Goal: Information Seeking & Learning: Check status

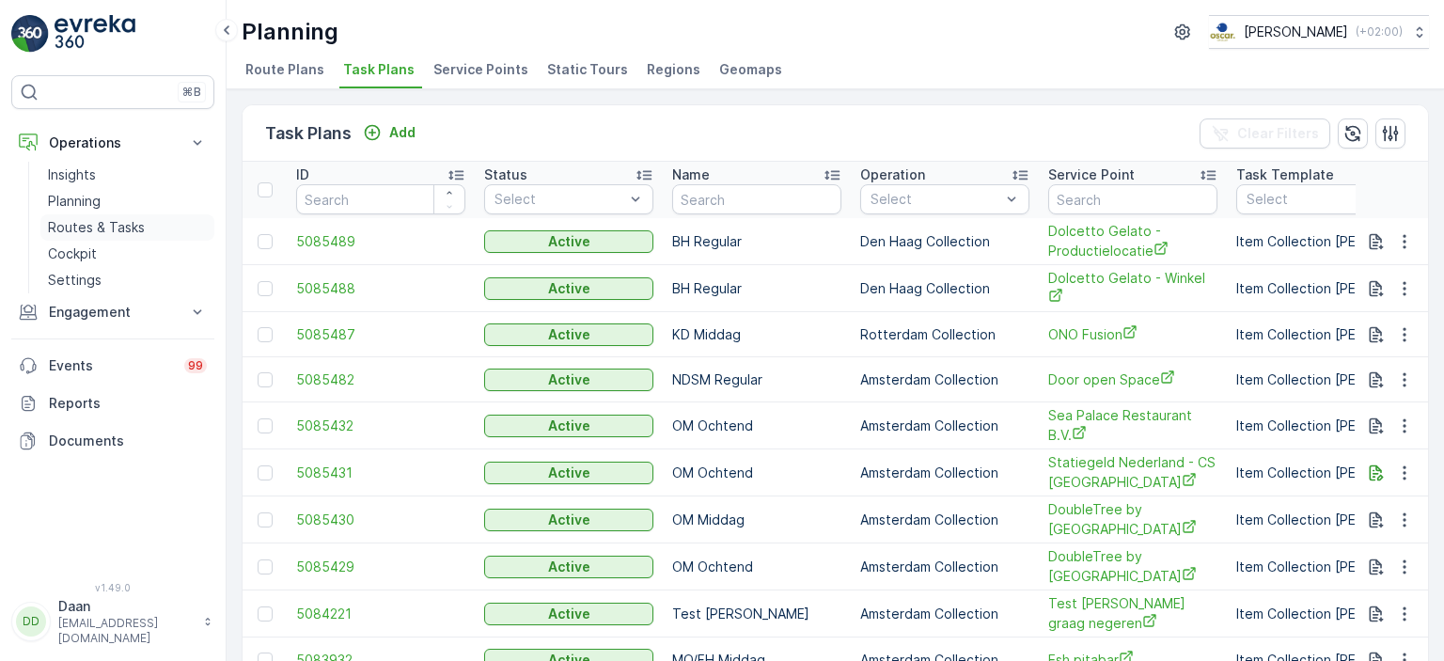
click at [86, 214] on link "Routes & Tasks" at bounding box center [127, 227] width 174 height 26
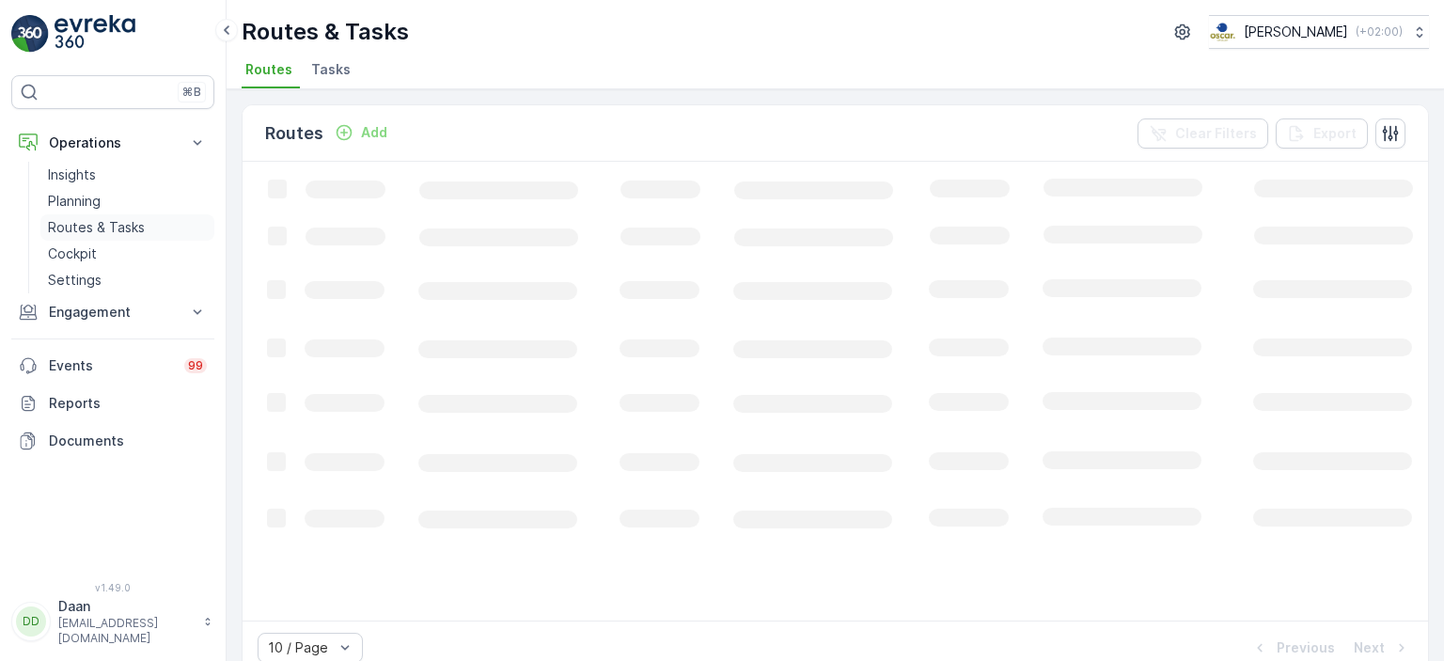
click at [89, 229] on p "Routes & Tasks" at bounding box center [96, 227] width 97 height 19
click at [325, 71] on span "Tasks" at bounding box center [330, 69] width 39 height 19
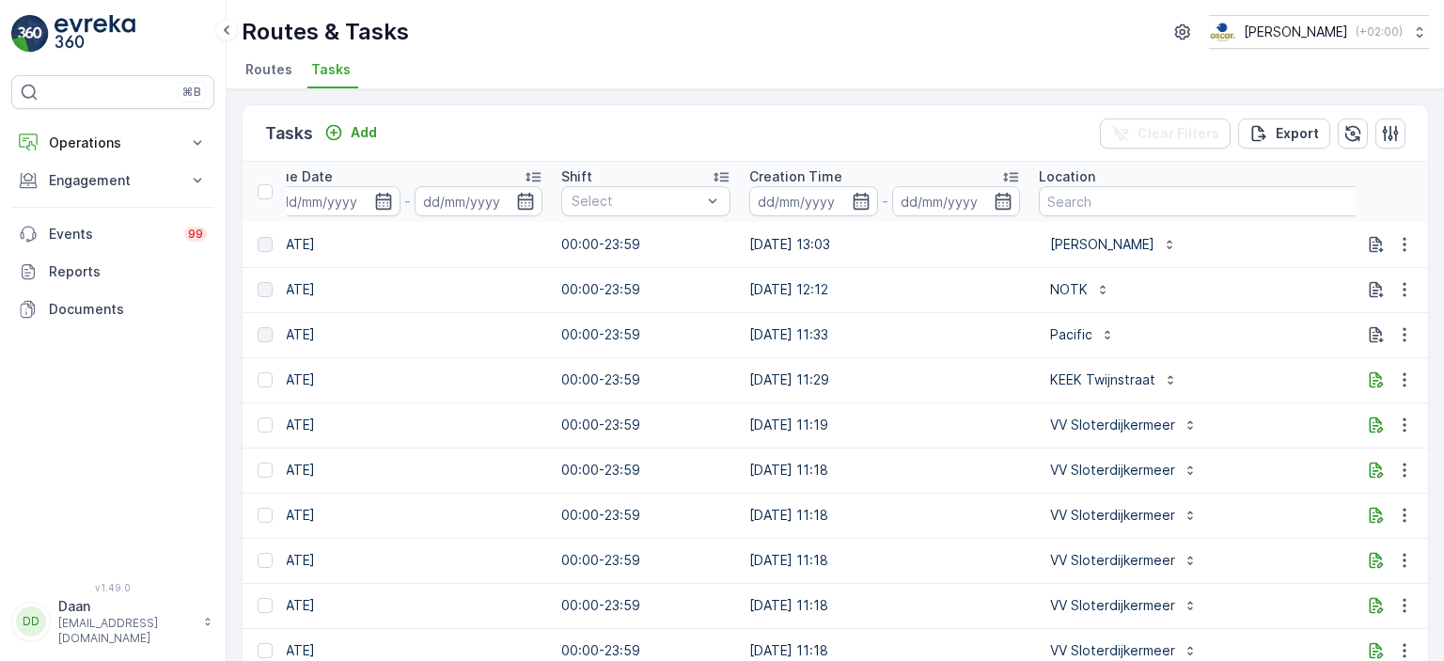
scroll to position [0, 1601]
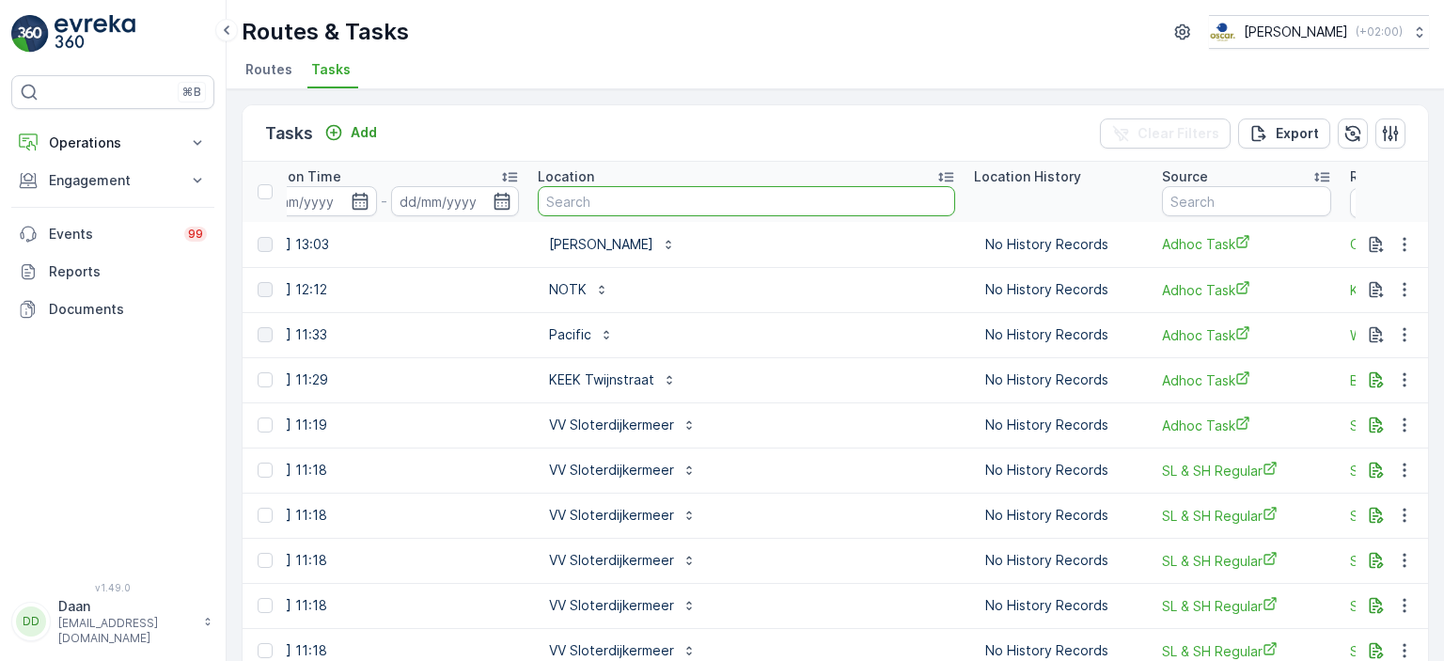
click at [706, 206] on input "text" at bounding box center [747, 201] width 418 height 30
type input "Schel"
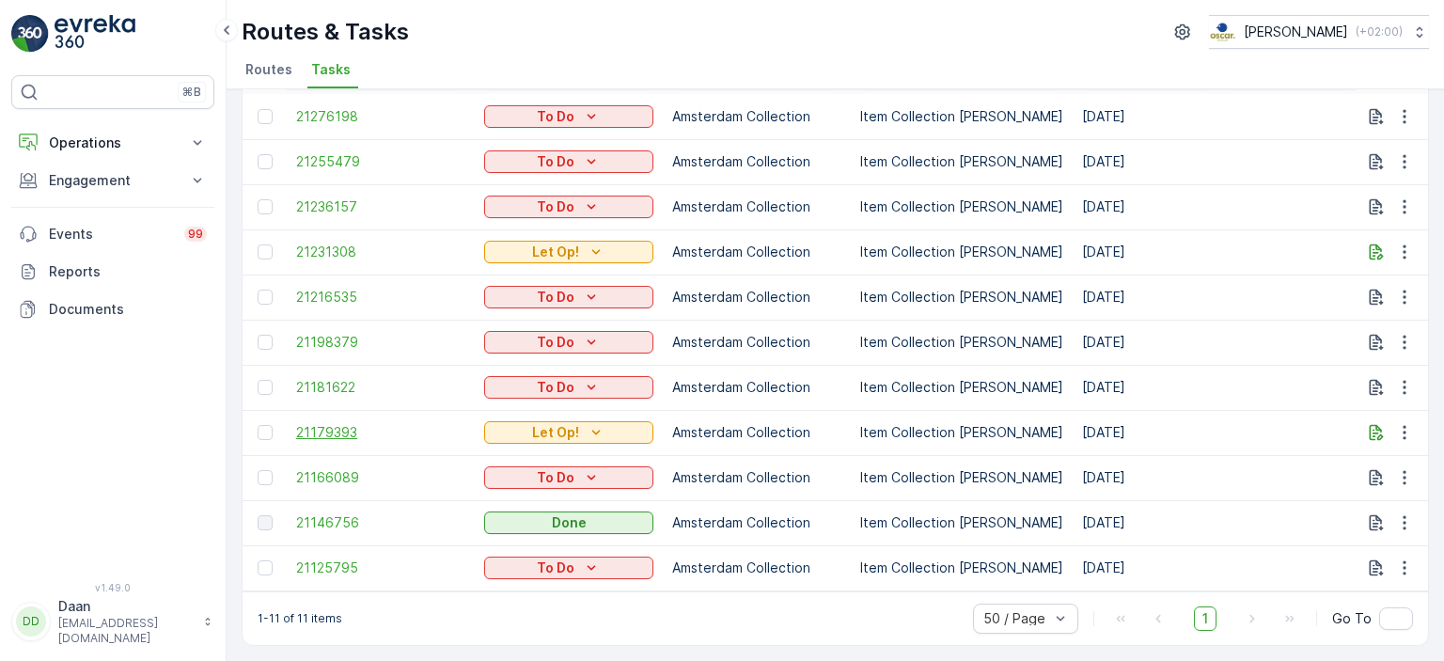
click at [355, 430] on span "21179393" at bounding box center [380, 432] width 169 height 19
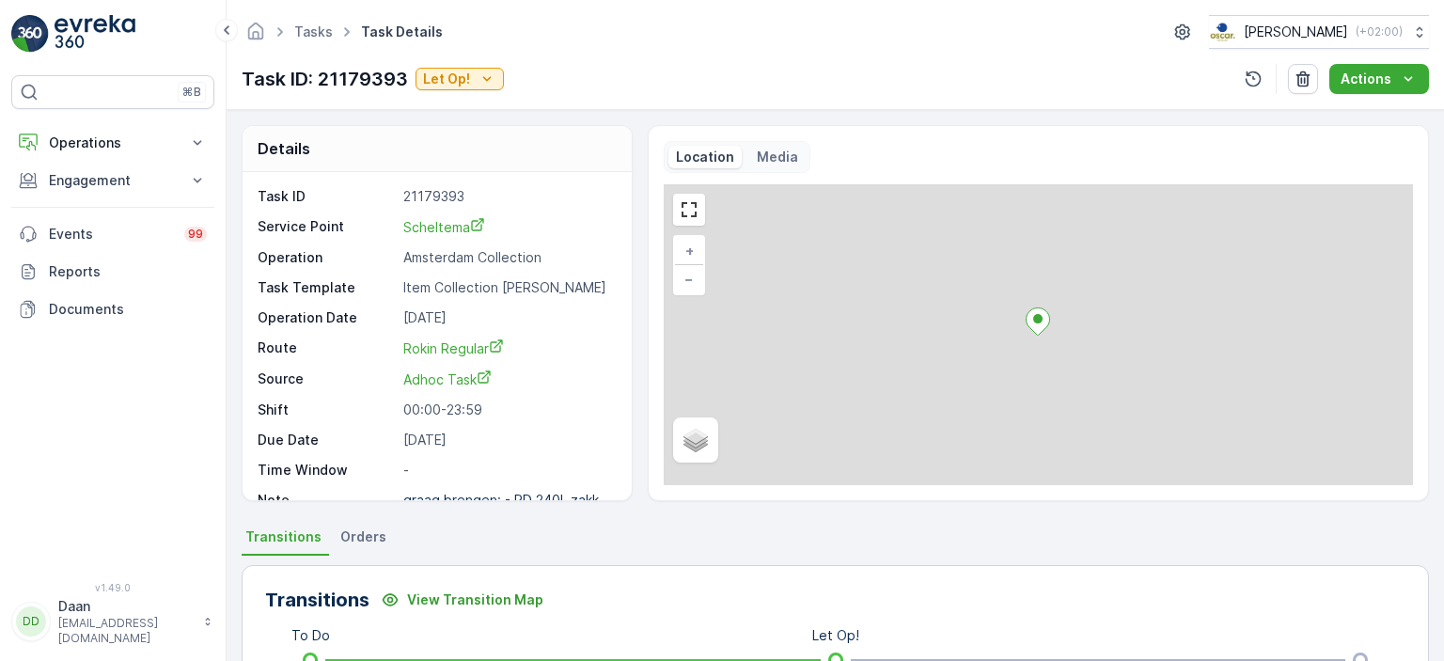
scroll to position [23, 0]
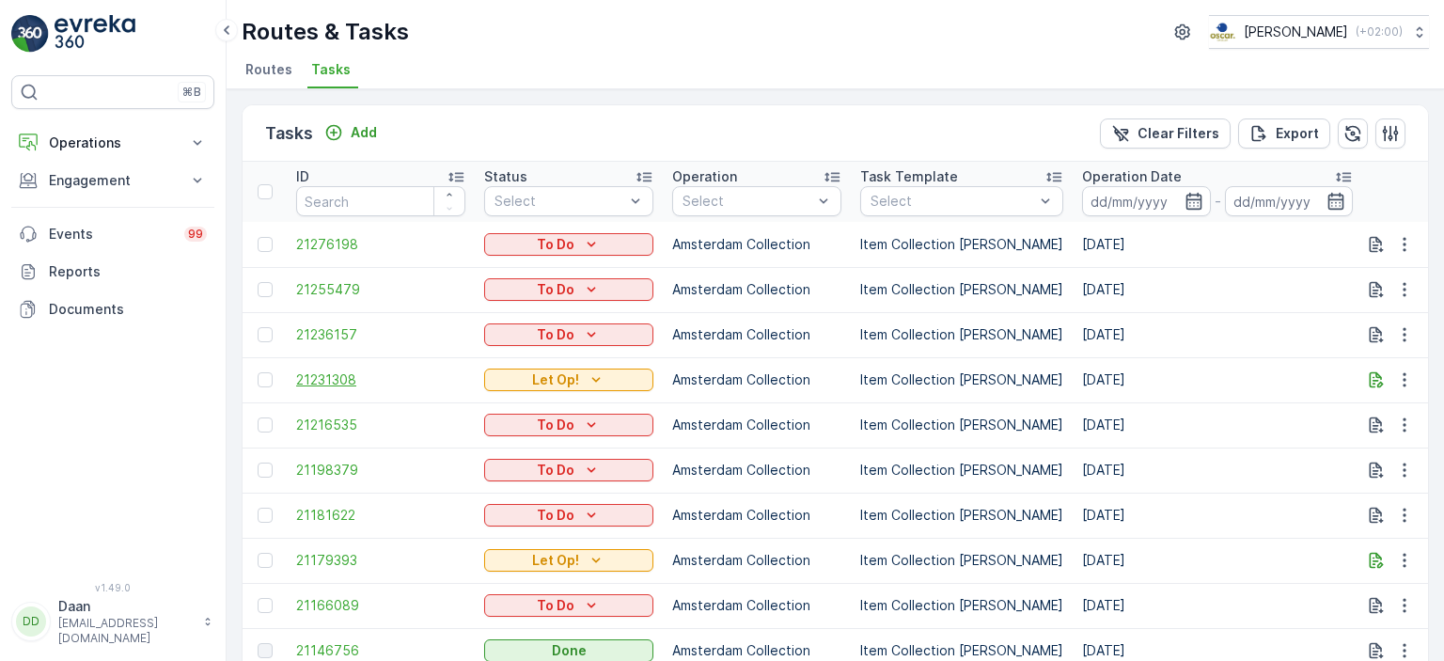
click at [330, 382] on span "21231308" at bounding box center [380, 380] width 169 height 19
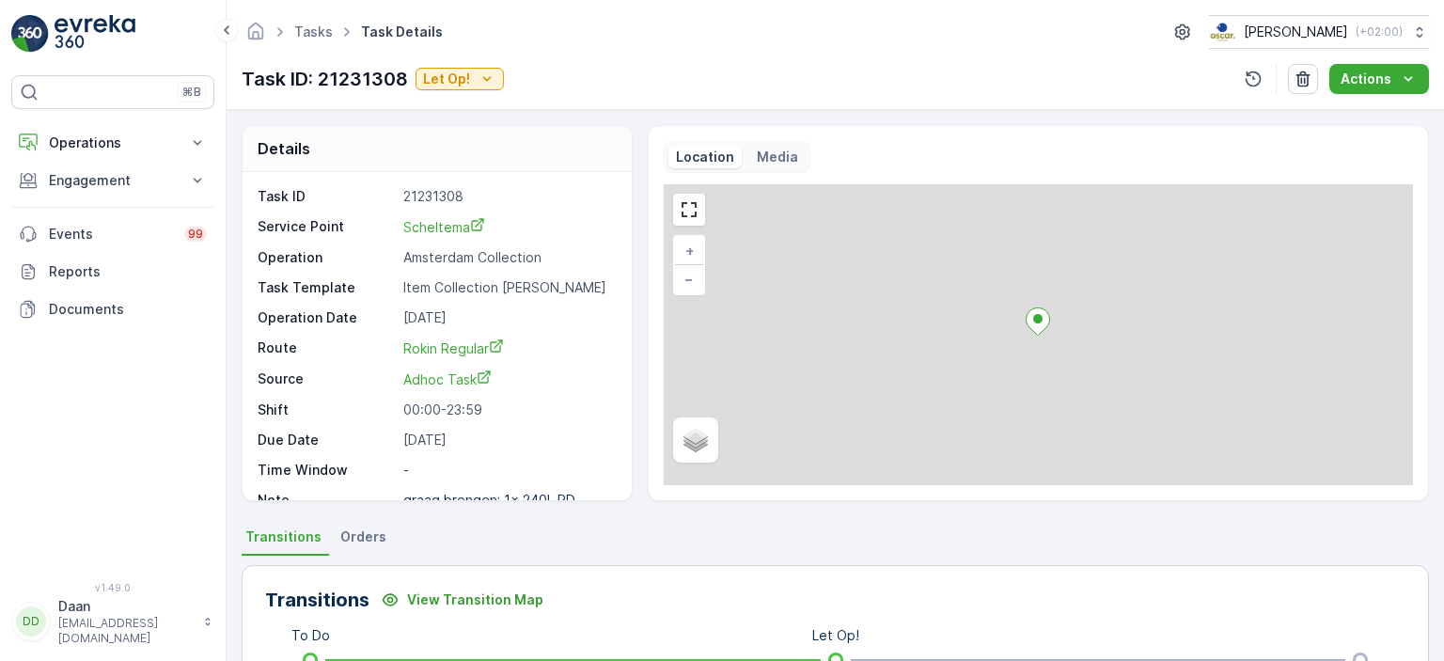
scroll to position [41, 0]
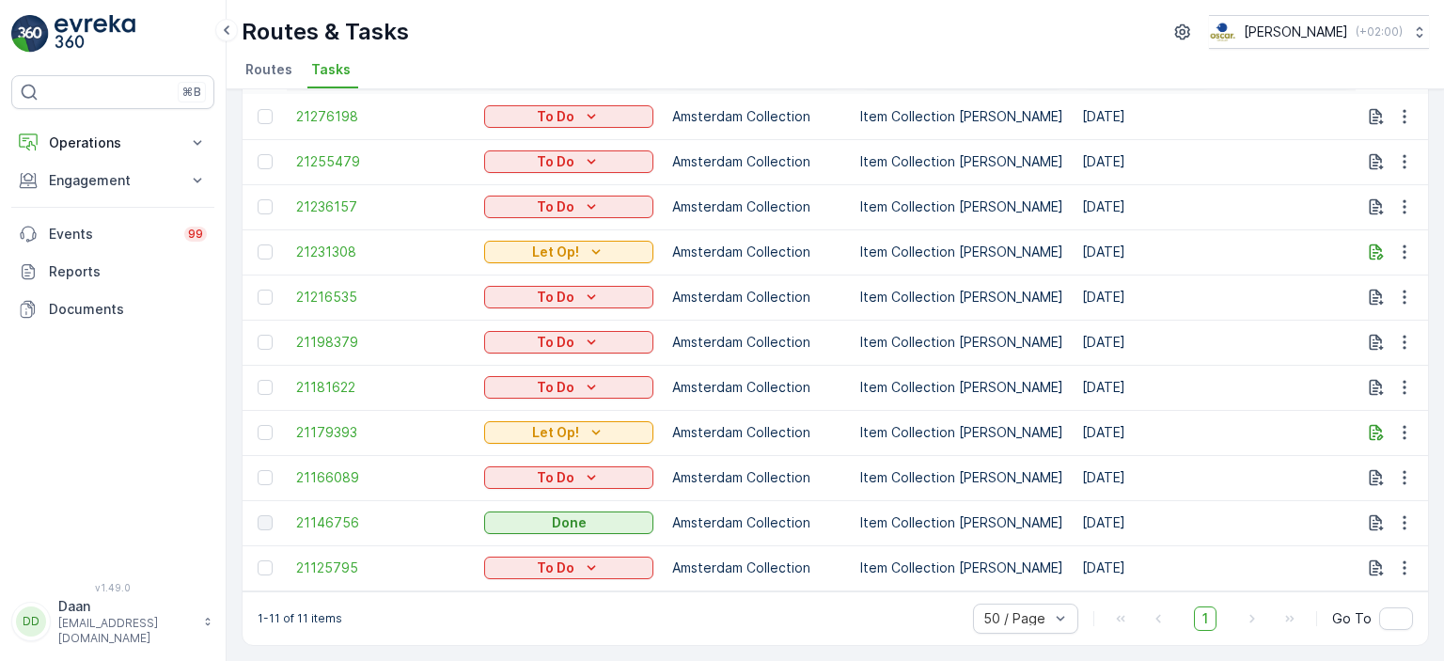
click at [781, 564] on td "Amsterdam Collection" at bounding box center [757, 567] width 188 height 45
drag, startPoint x: 1068, startPoint y: 514, endPoint x: 1189, endPoint y: 496, distance: 121.8
click at [1189, 500] on td "[DATE]" at bounding box center [1218, 522] width 290 height 45
click at [1185, 511] on td "[DATE]" at bounding box center [1218, 522] width 290 height 45
